Goal: Information Seeking & Learning: Learn about a topic

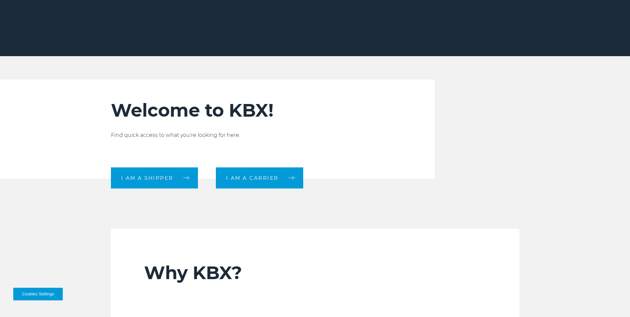
scroll to position [166, 0]
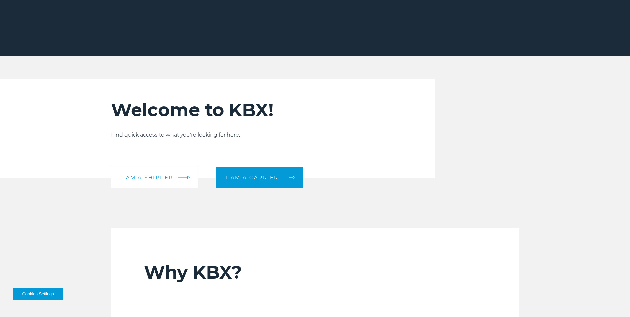
click at [149, 182] on link "I am a shipper" at bounding box center [154, 177] width 87 height 21
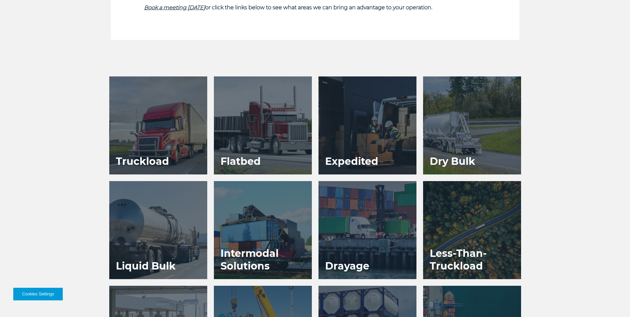
scroll to position [323, 0]
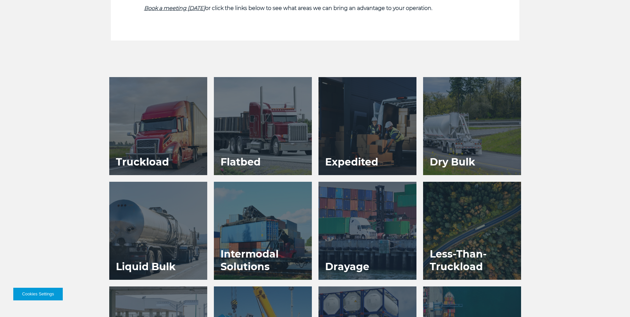
click at [168, 154] on h3 "Truckload" at bounding box center [142, 162] width 66 height 26
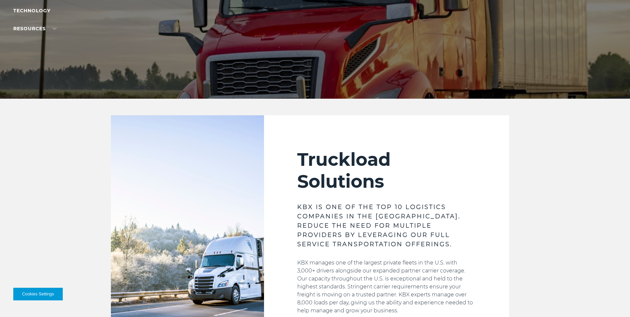
scroll to position [124, 0]
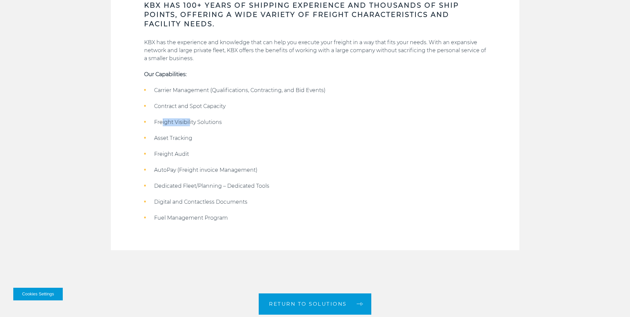
drag, startPoint x: 162, startPoint y: 123, endPoint x: 189, endPoint y: 120, distance: 27.0
click at [189, 120] on li "Freight Visibility Solutions" at bounding box center [315, 122] width 342 height 8
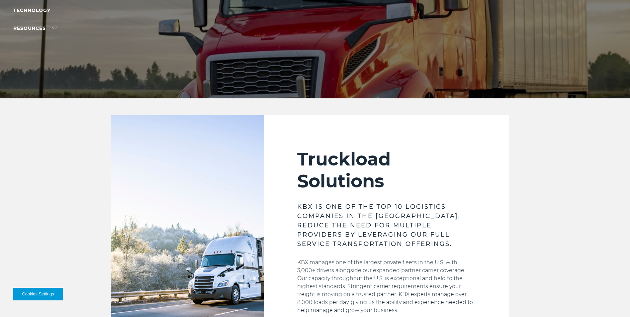
scroll to position [121, 0]
